Goal: Navigation & Orientation: Find specific page/section

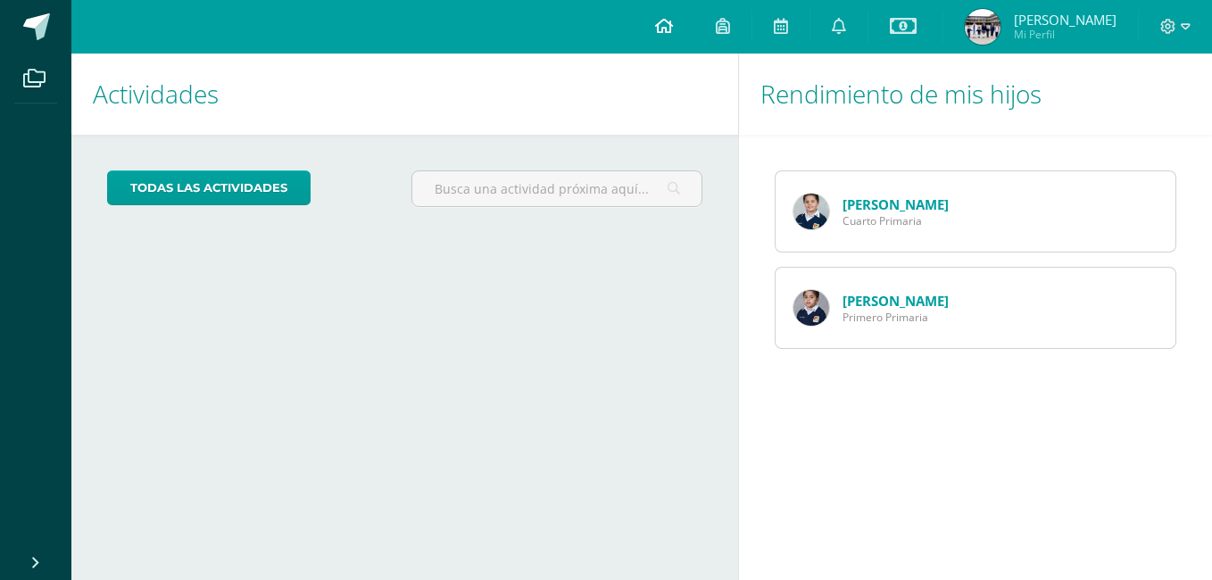
click at [673, 29] on icon at bounding box center [664, 26] width 18 height 16
click at [846, 25] on icon at bounding box center [839, 26] width 14 height 16
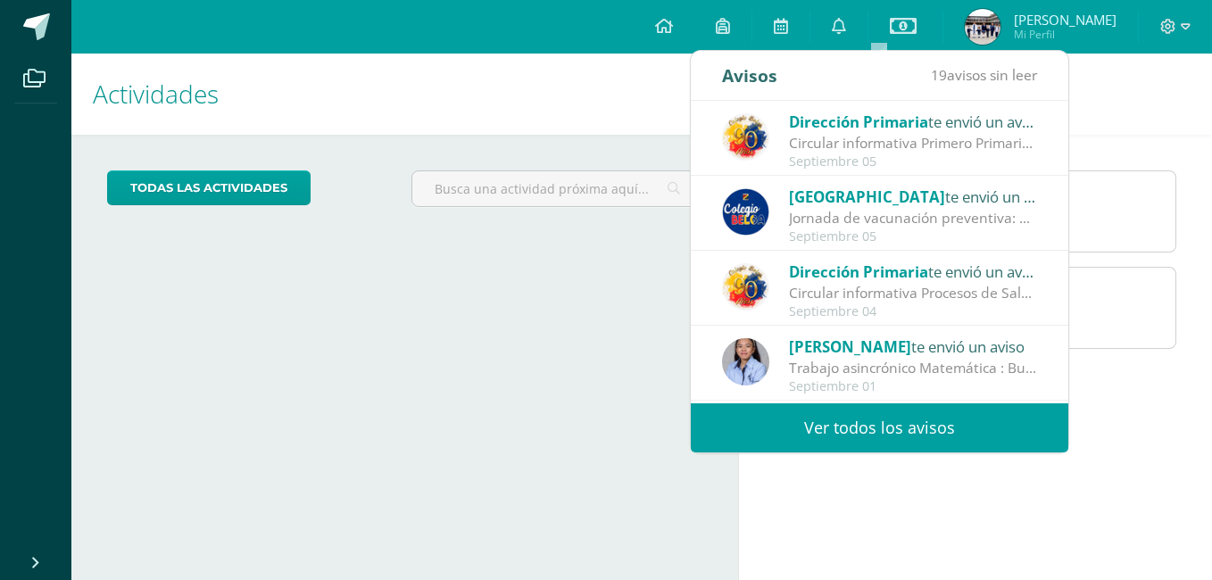
click at [864, 423] on link "Ver todos los avisos" at bounding box center [880, 427] width 378 height 49
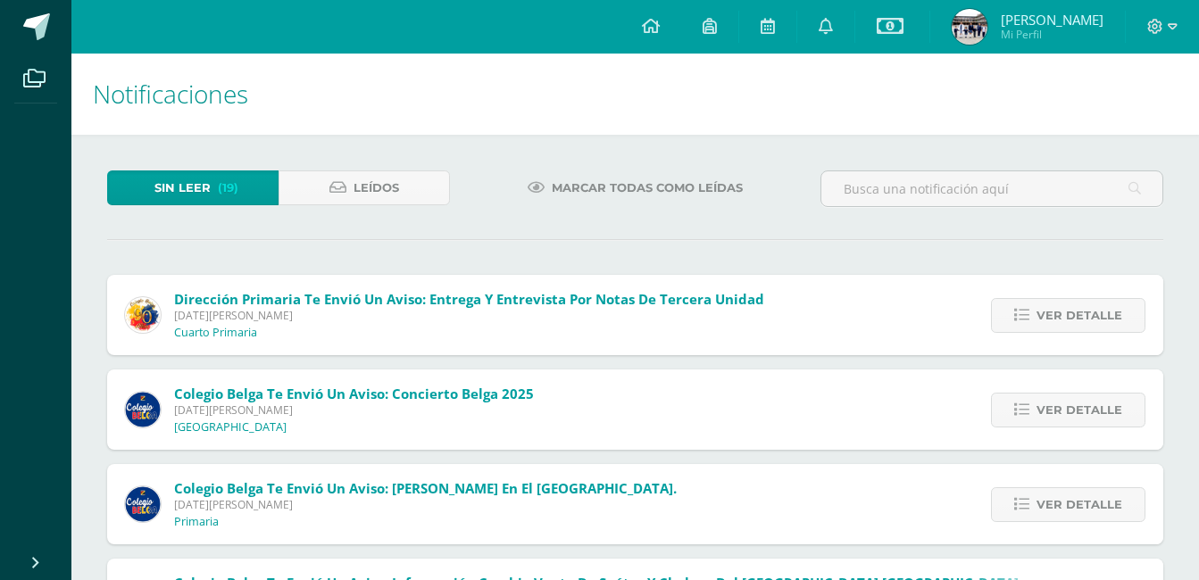
click at [207, 190] on span "Sin leer" at bounding box center [182, 187] width 56 height 33
click at [199, 181] on span "Sin leer" at bounding box center [182, 187] width 56 height 33
click at [364, 180] on span "Leídos" at bounding box center [376, 187] width 46 height 33
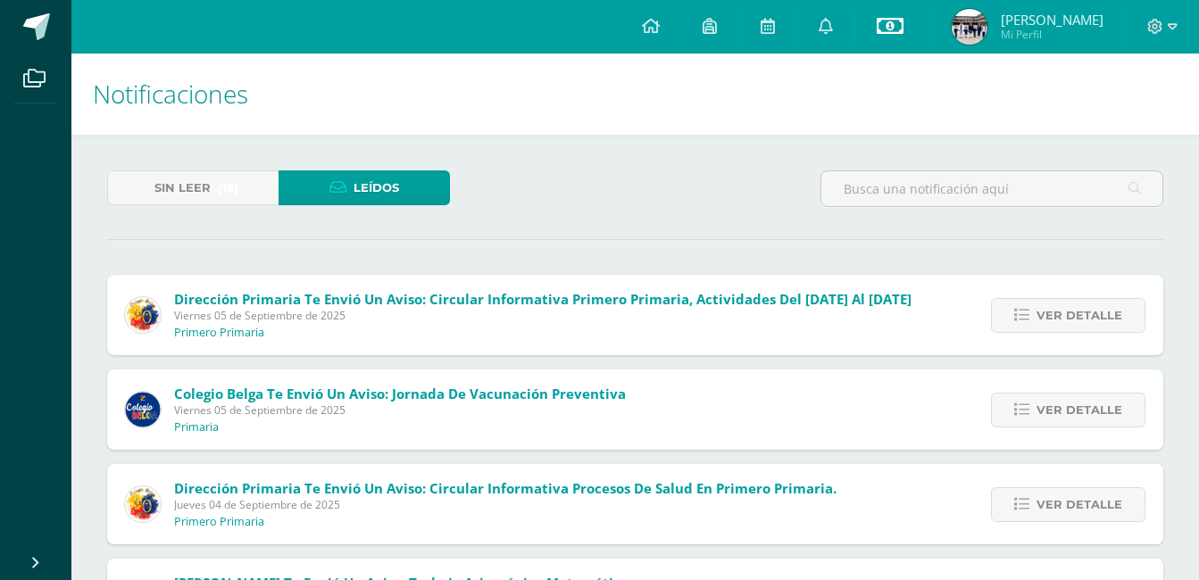
click at [903, 24] on icon at bounding box center [889, 25] width 27 height 21
